Goal: Transaction & Acquisition: Purchase product/service

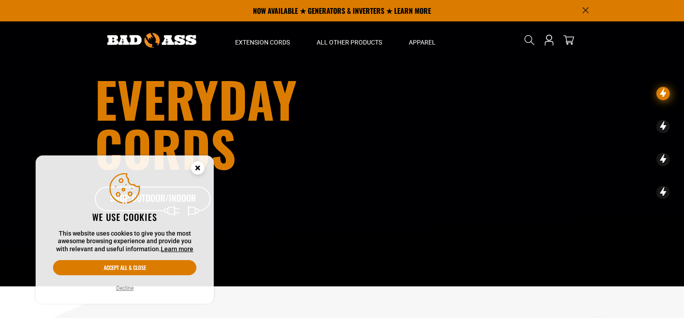
click at [126, 287] on button "Decline" at bounding box center [124, 288] width 23 height 9
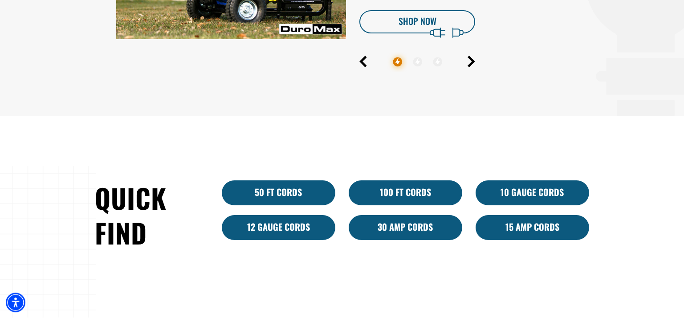
scroll to position [461, 0]
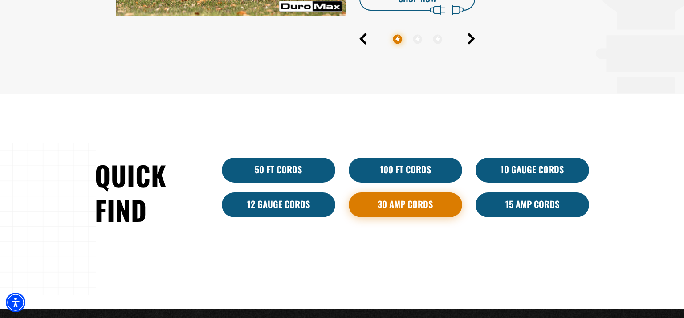
click at [398, 202] on link "30 Amp Cords" at bounding box center [404, 204] width 113 height 25
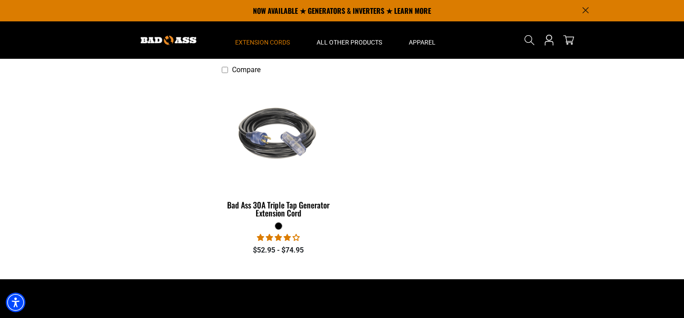
scroll to position [231, 0]
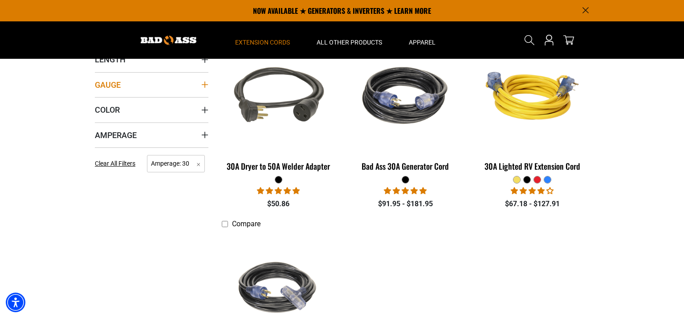
click at [204, 83] on icon "Gauge" at bounding box center [204, 84] width 7 height 7
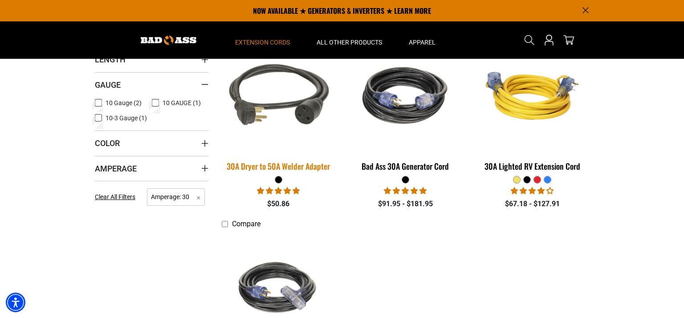
scroll to position [192, 0]
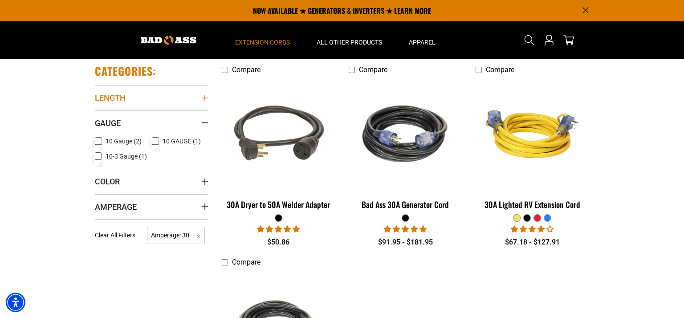
click at [207, 101] on icon "Length" at bounding box center [204, 97] width 7 height 7
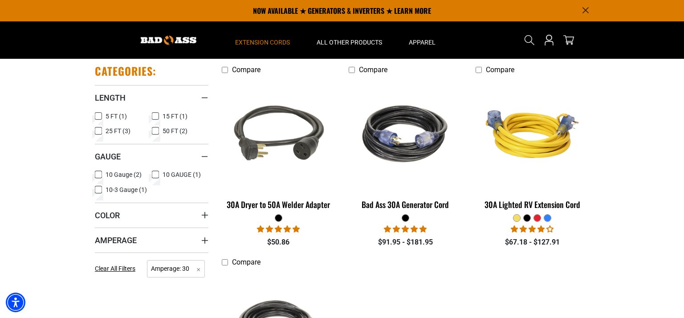
click at [157, 114] on icon at bounding box center [155, 116] width 7 height 12
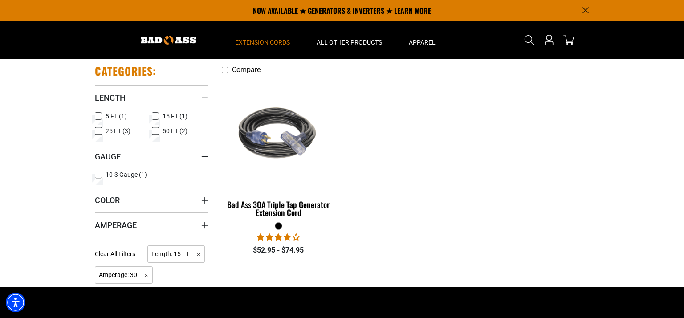
click at [99, 176] on icon at bounding box center [98, 175] width 7 height 12
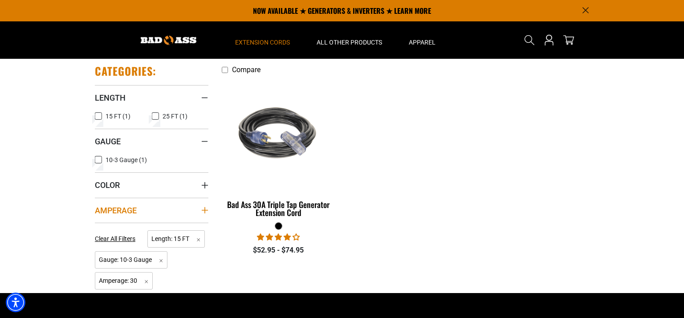
click at [205, 209] on icon "Amperage" at bounding box center [205, 210] width 6 height 6
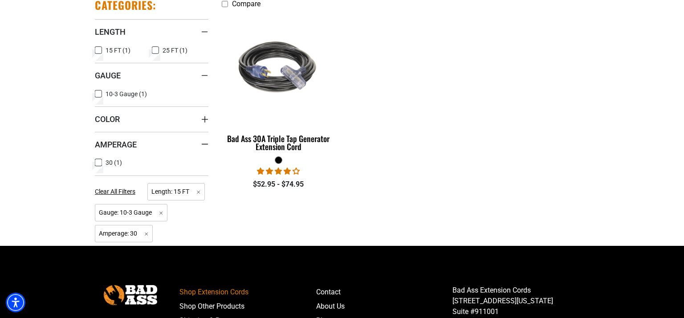
scroll to position [269, 0]
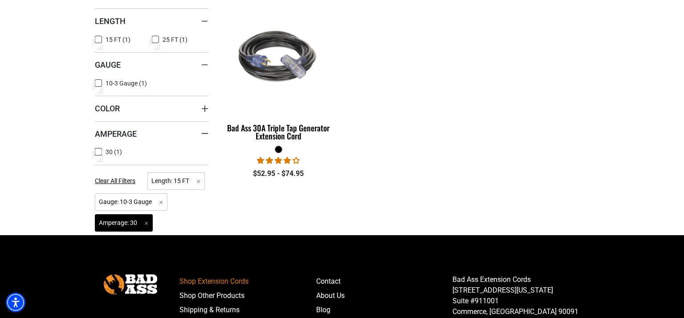
click at [114, 222] on span "Amperage: 30 Remove filter" at bounding box center [124, 222] width 58 height 17
